Goal: Information Seeking & Learning: Learn about a topic

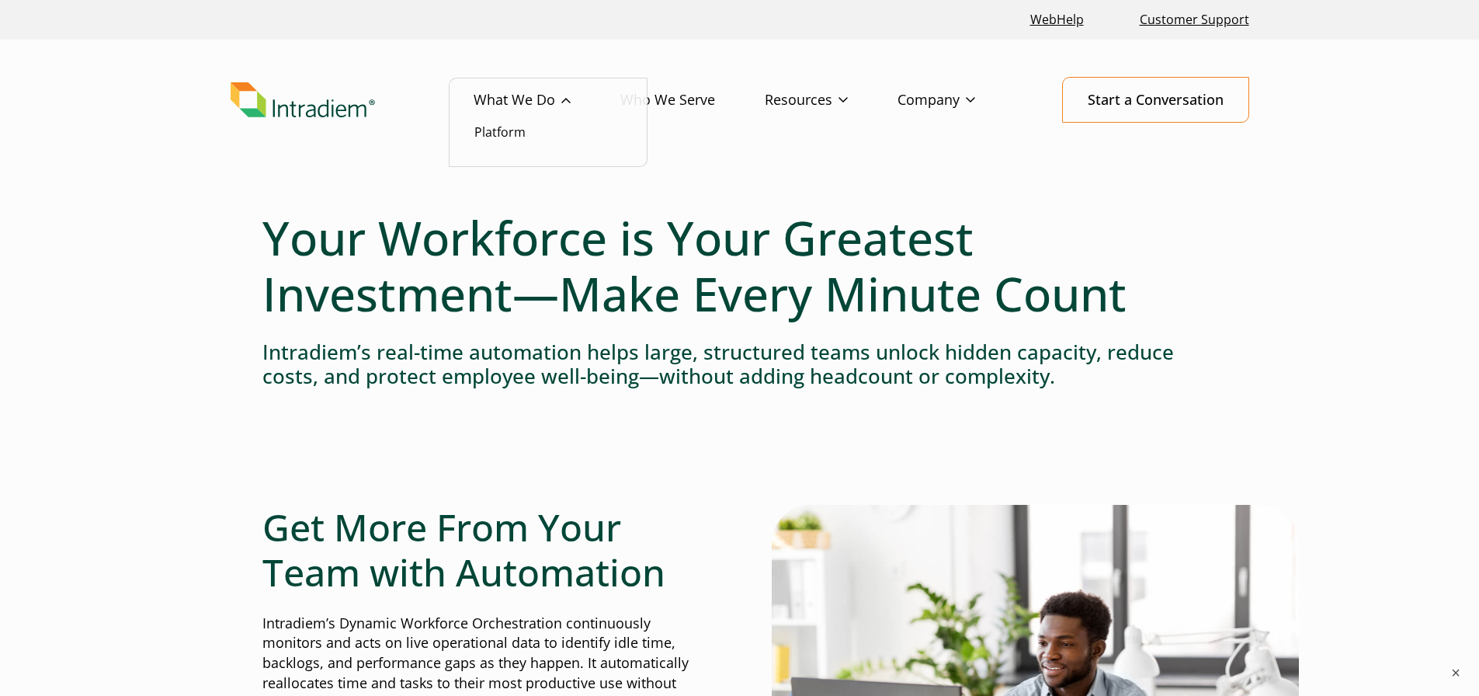
click at [536, 94] on link "What We Do" at bounding box center [547, 100] width 147 height 45
click at [493, 136] on link "Platform" at bounding box center [499, 131] width 51 height 17
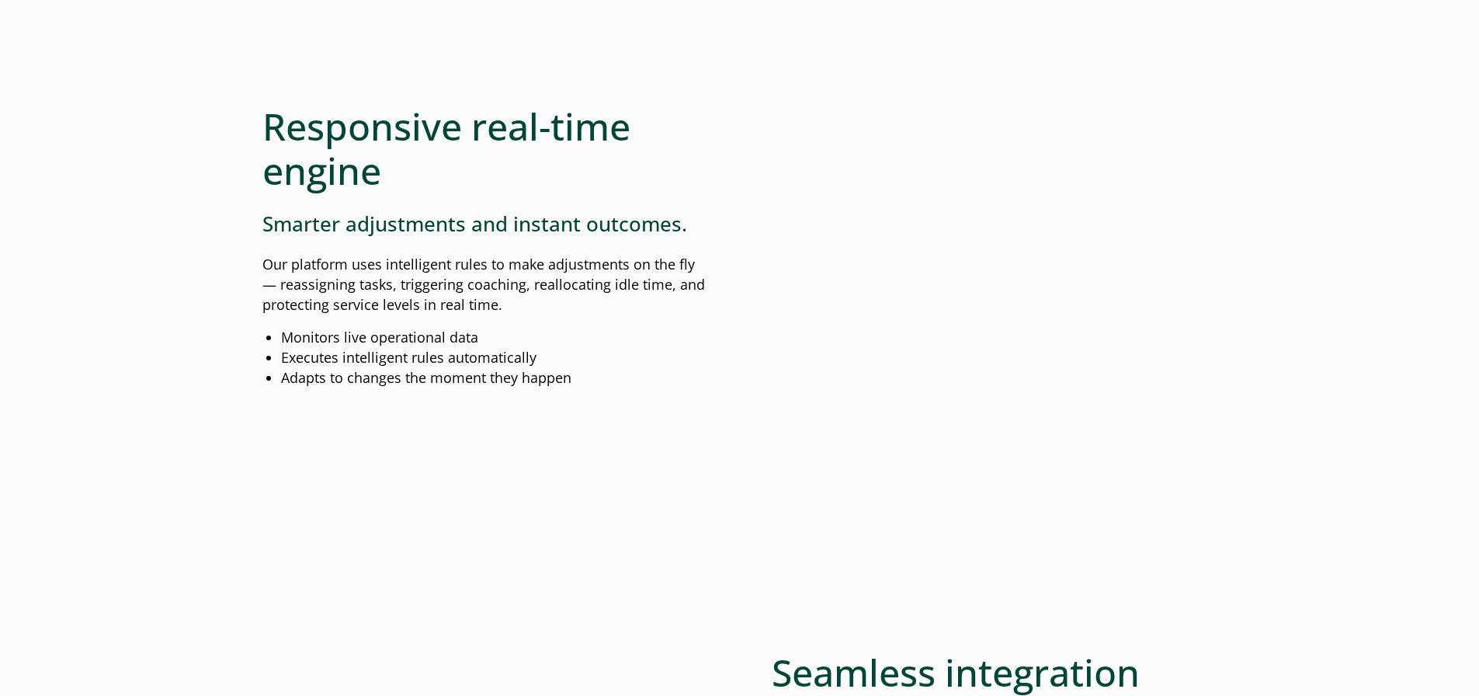
scroll to position [1475, 0]
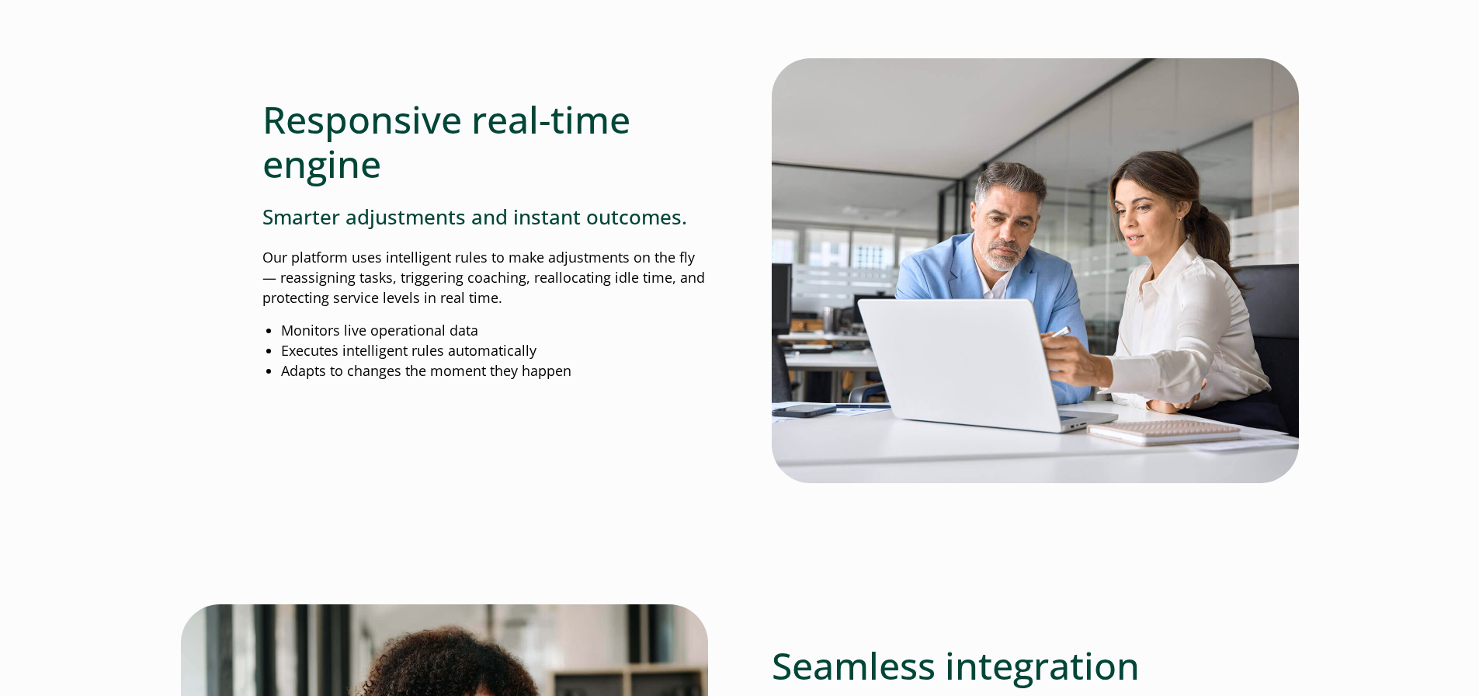
click at [528, 332] on li "Monitors live operational data" at bounding box center [494, 331] width 427 height 20
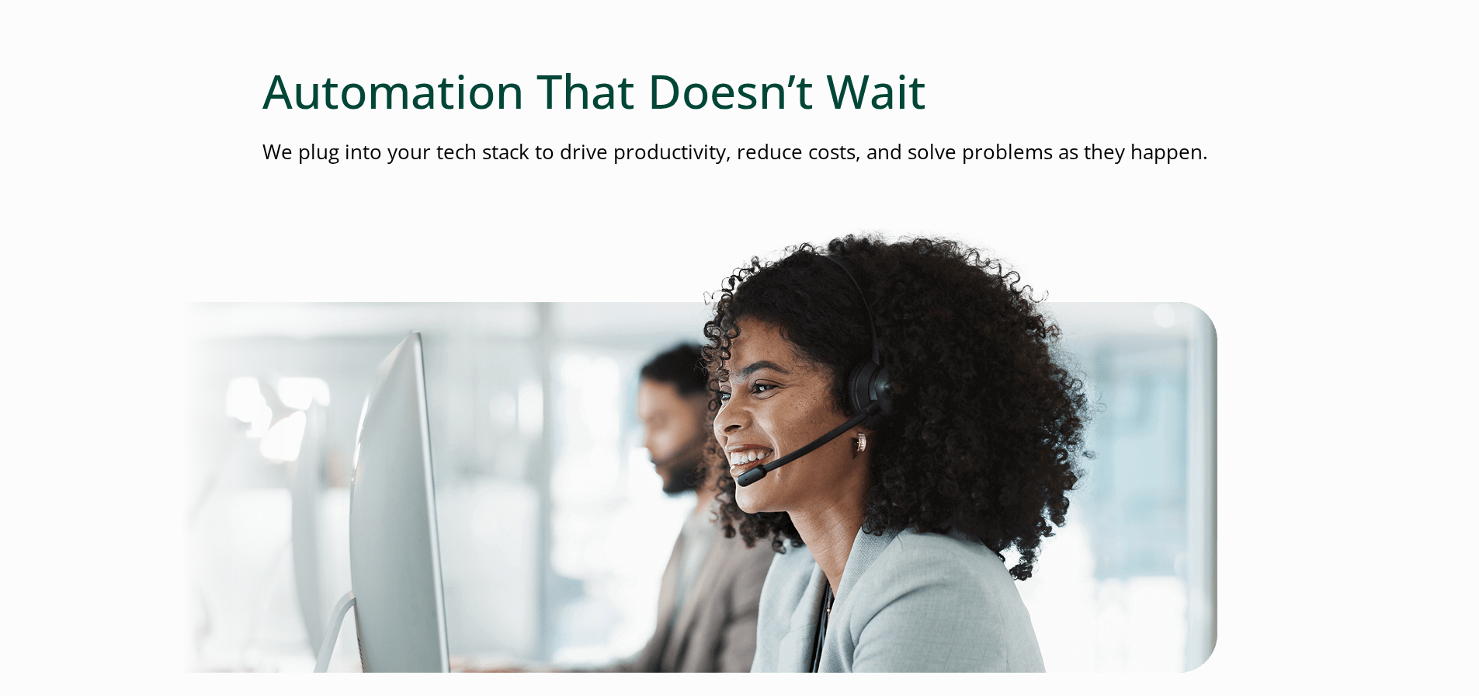
scroll to position [0, 0]
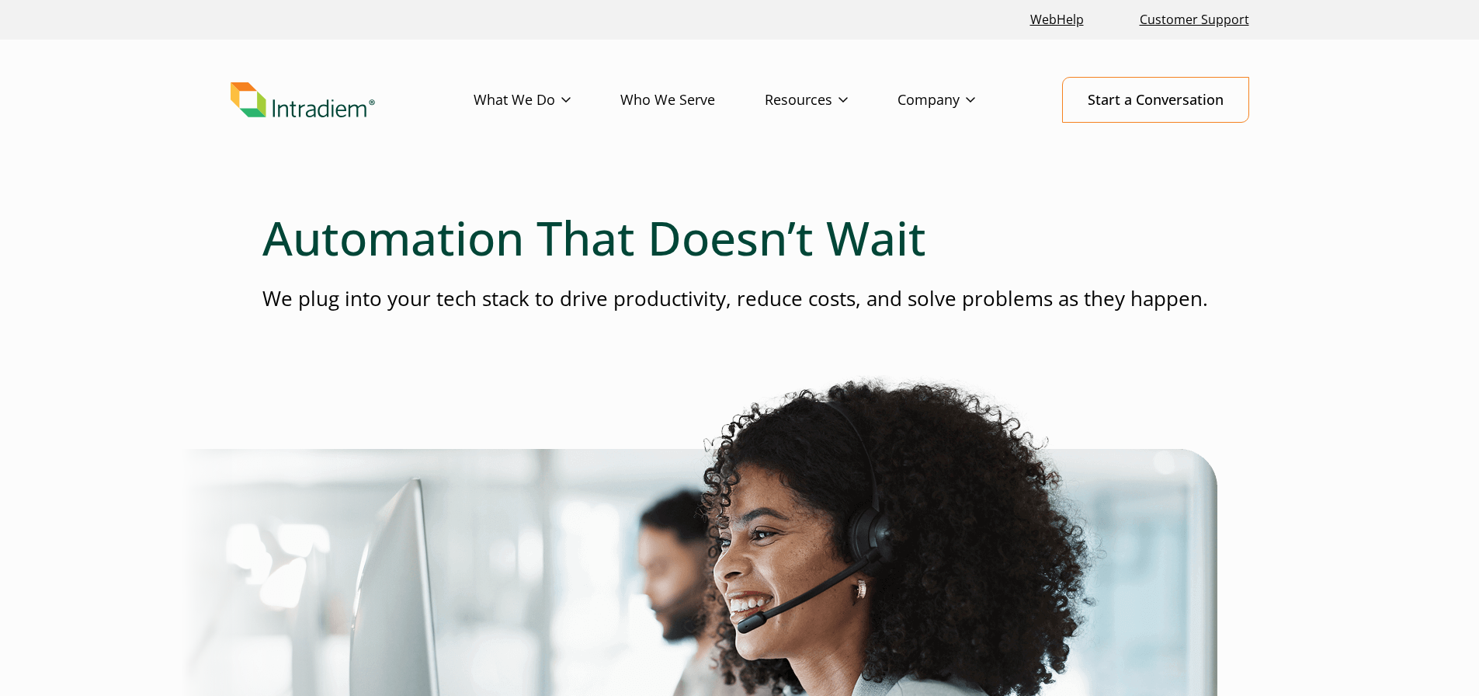
click at [696, 100] on link "Who We Serve" at bounding box center [692, 100] width 144 height 45
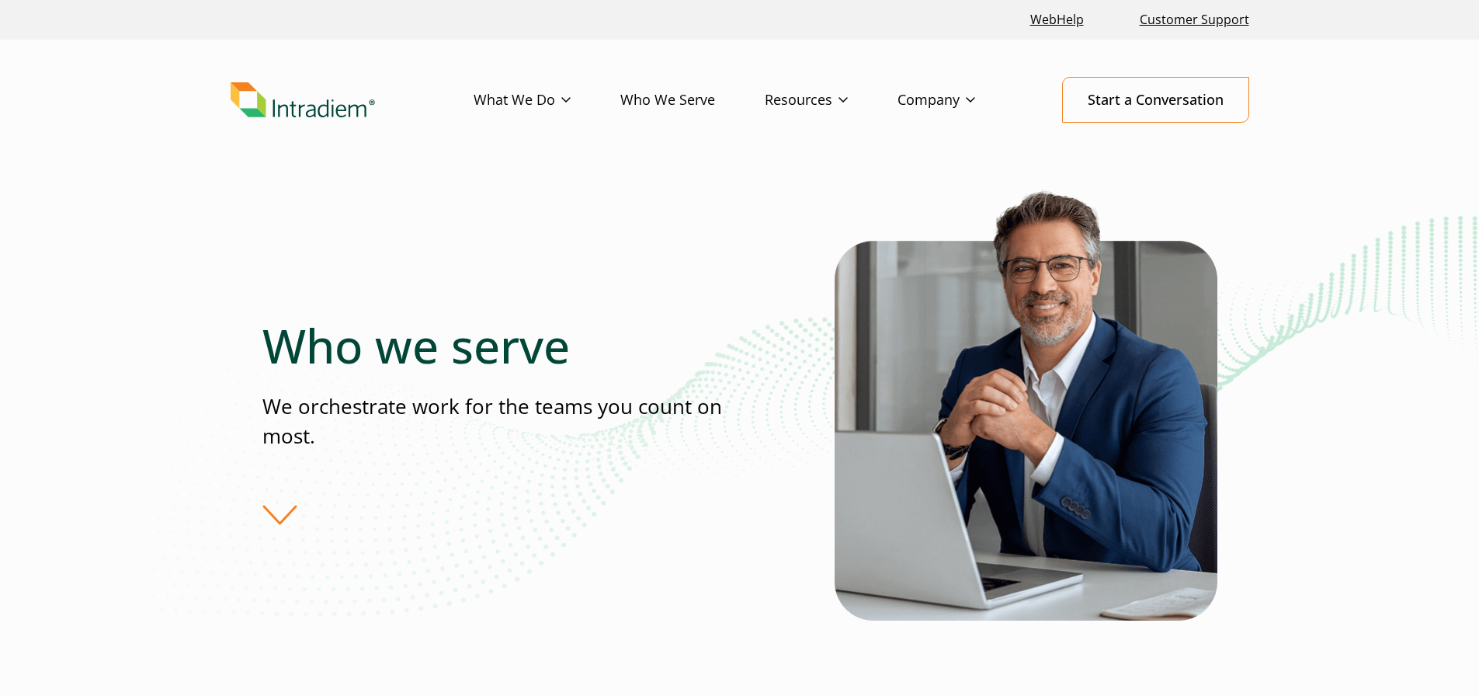
click at [447, 405] on p "We orchestrate work for the teams you count on most." at bounding box center [500, 421] width 477 height 58
